Goal: Task Accomplishment & Management: Manage account settings

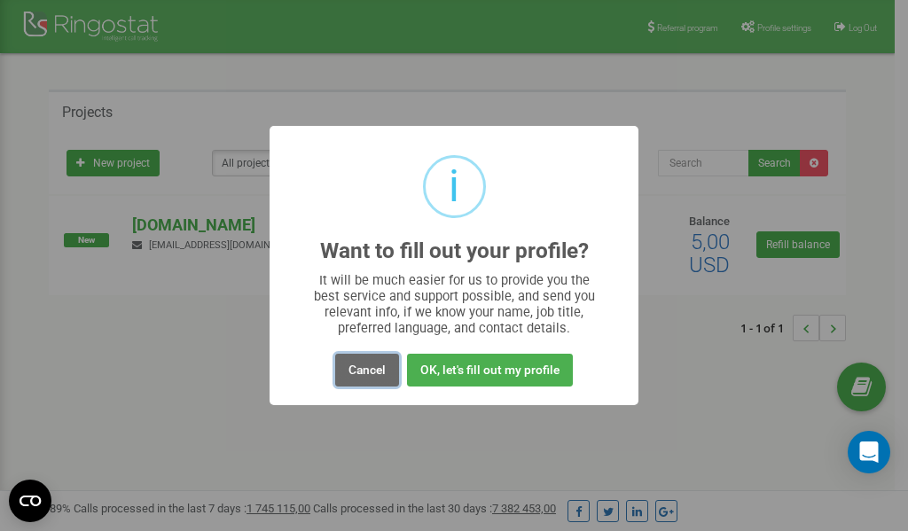
click at [367, 368] on button "Cancel" at bounding box center [367, 370] width 64 height 33
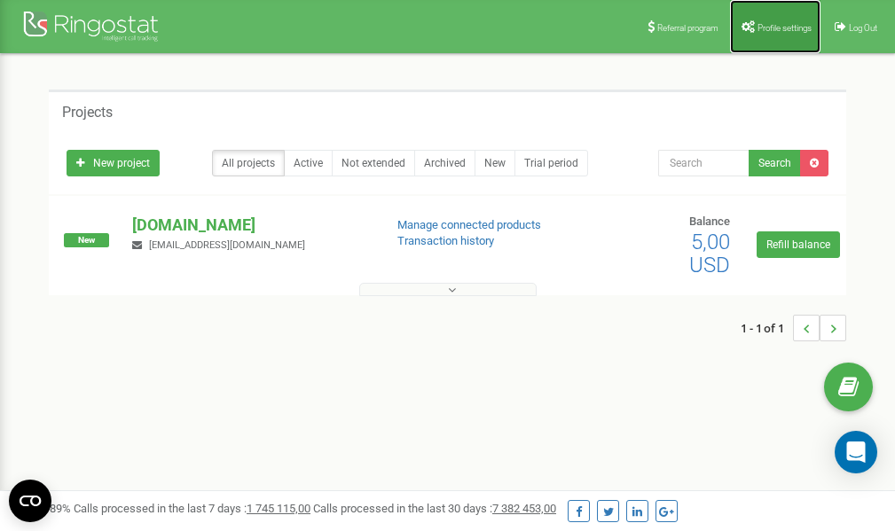
click at [783, 28] on span "Profile settings" at bounding box center [785, 28] width 54 height 10
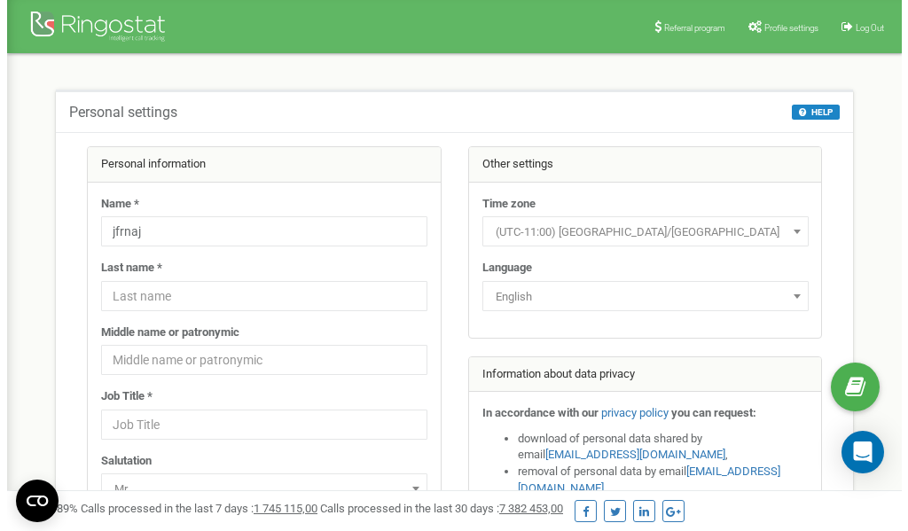
scroll to position [89, 0]
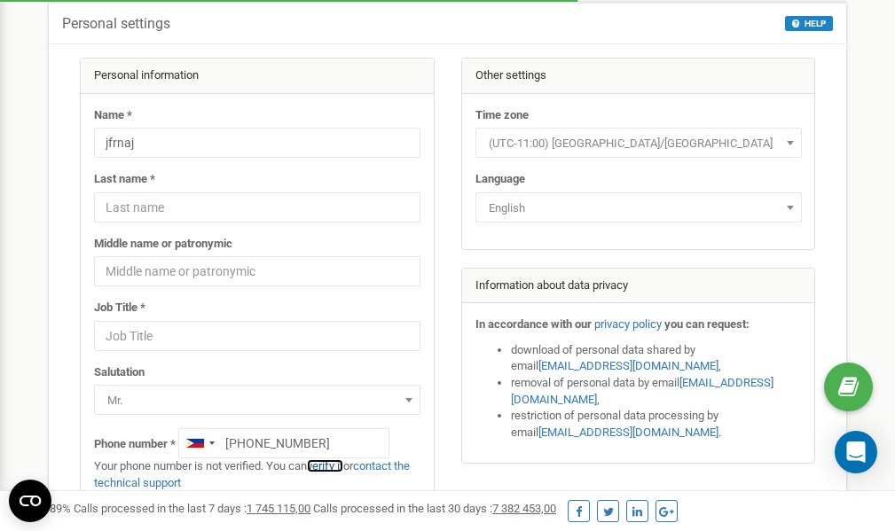
click at [339, 463] on link "verify it" at bounding box center [325, 465] width 36 height 13
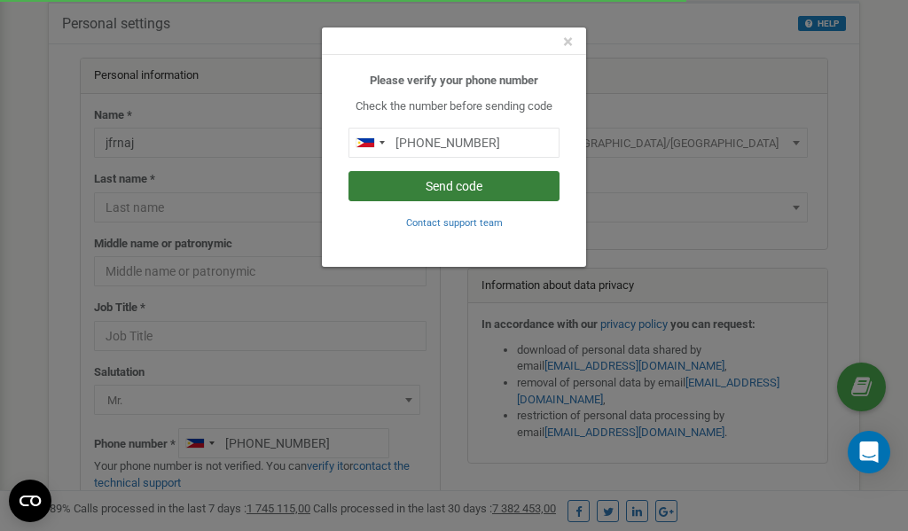
click at [467, 183] on button "Send code" at bounding box center [454, 186] width 211 height 30
